Goal: Browse casually

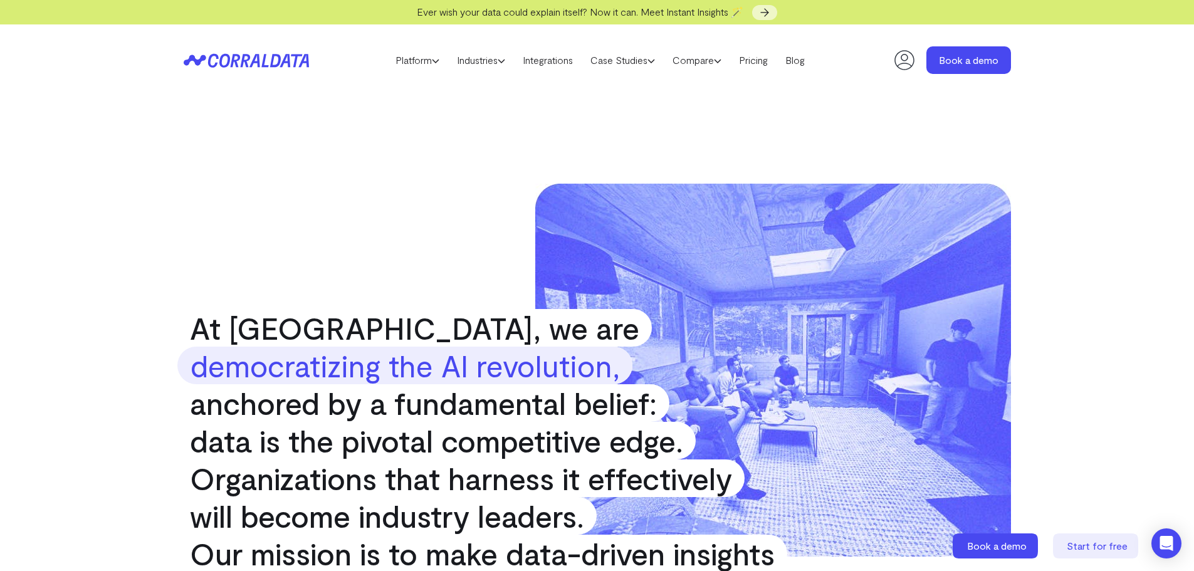
drag, startPoint x: 1146, startPoint y: 0, endPoint x: 351, endPoint y: 153, distance: 810.0
click at [625, 56] on link "Case Studies" at bounding box center [623, 60] width 82 height 19
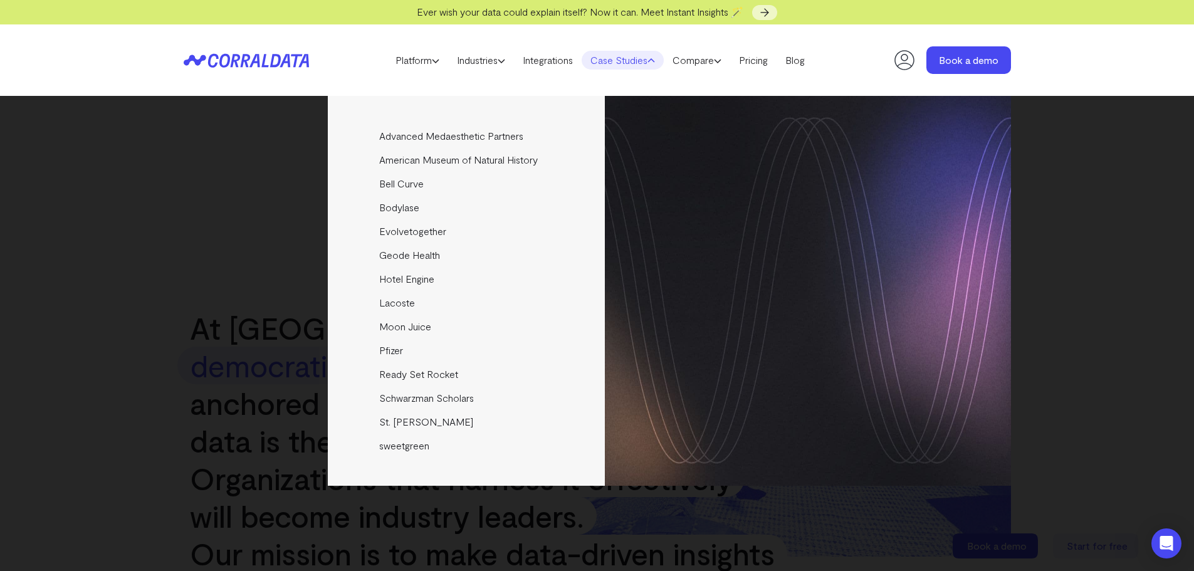
click at [71, 58] on div "Platform AI Reporting Use AI to effortlessly answer any business questions from…" at bounding box center [597, 59] width 1194 height 71
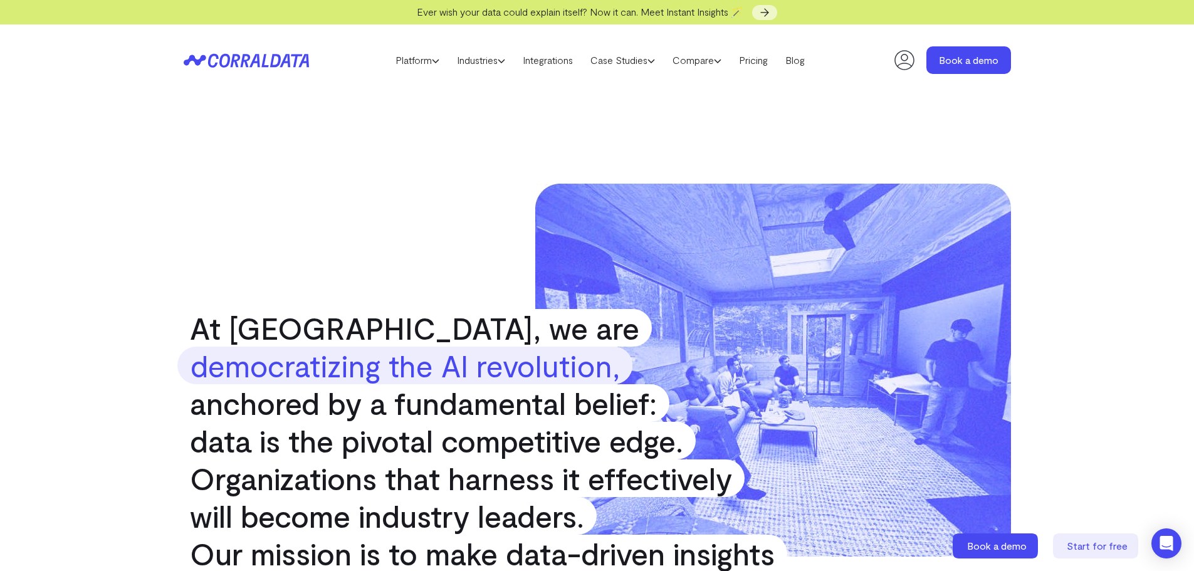
click at [257, 65] on icon at bounding box center [246, 60] width 125 height 14
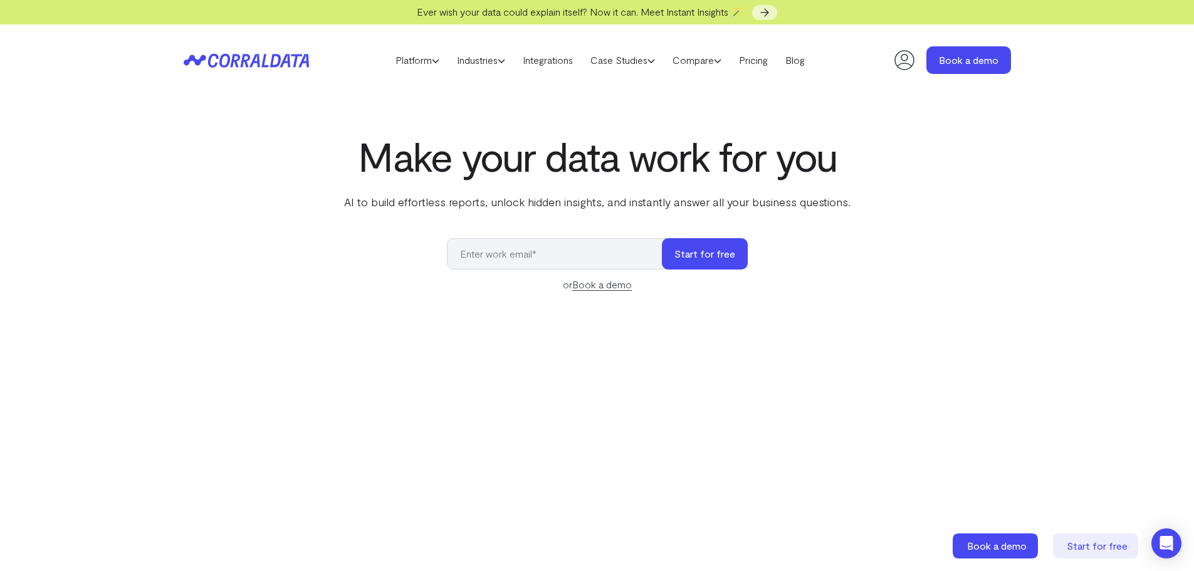
drag, startPoint x: 37, startPoint y: 270, endPoint x: 48, endPoint y: 265, distance: 12.3
click at [37, 270] on section "Make your data work for you AI to build effortless reports, unlock hidden insig…" at bounding box center [597, 423] width 1194 height 654
